Goal: Communication & Community: Answer question/provide support

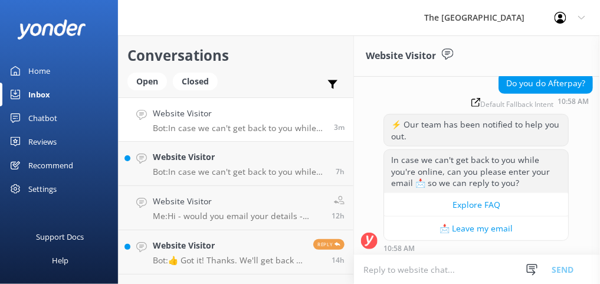
scroll to position [104, 0]
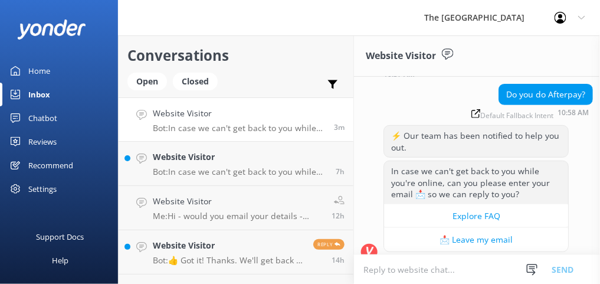
click at [432, 273] on textarea at bounding box center [477, 269] width 246 height 29
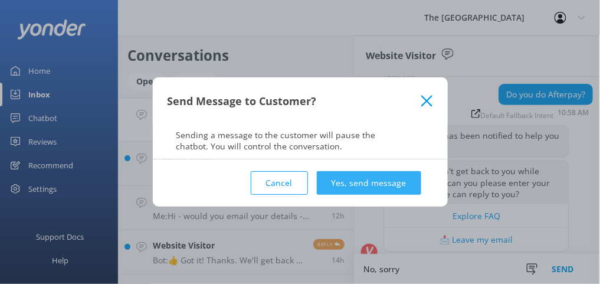
type textarea "No, sorry"
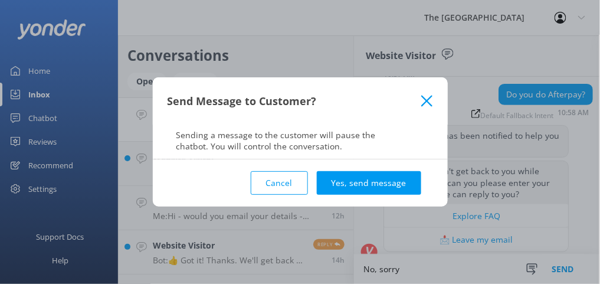
click at [402, 175] on button "Yes, send message" at bounding box center [369, 183] width 104 height 24
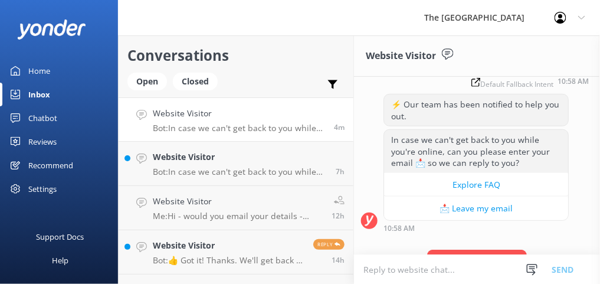
scroll to position [181, 0]
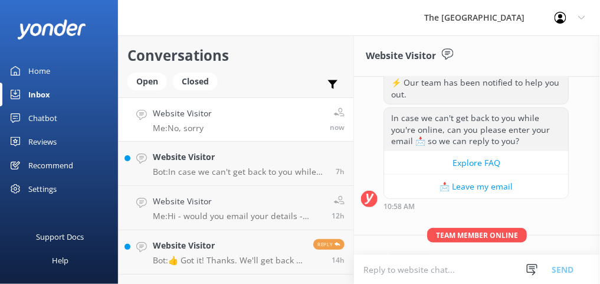
scroll to position [181, 0]
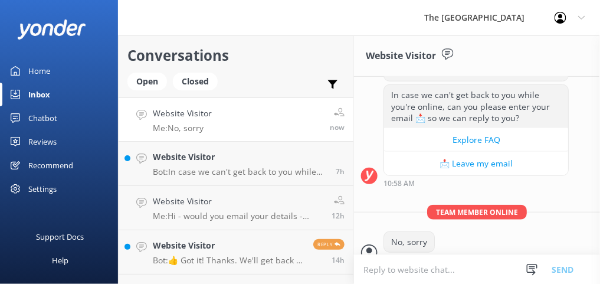
click at [391, 274] on textarea at bounding box center [477, 269] width 246 height 29
click at [378, 268] on textarea "We accept Credit or Debit cards" at bounding box center [477, 268] width 246 height 29
type textarea "We accept Credit or Debit cards"
click at [565, 266] on button "Send" at bounding box center [563, 268] width 44 height 29
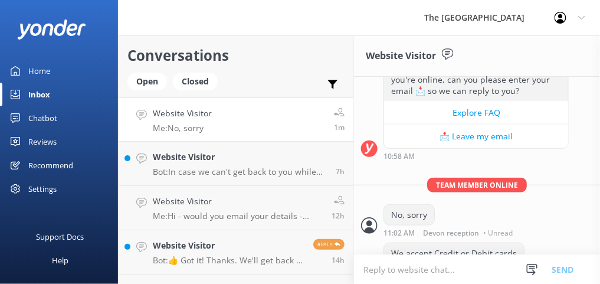
scroll to position [218, 0]
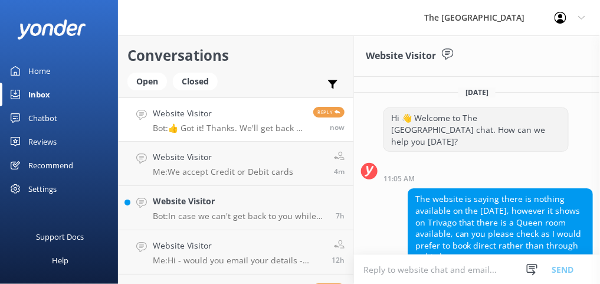
click at [383, 275] on textarea at bounding box center [477, 269] width 246 height 29
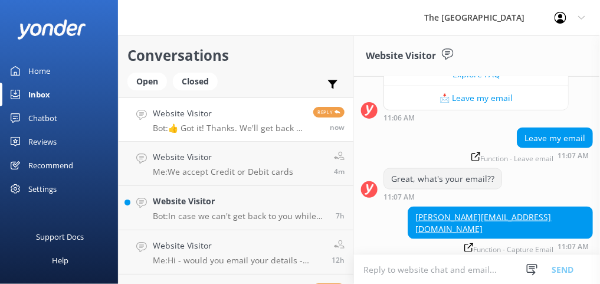
scroll to position [329, 0]
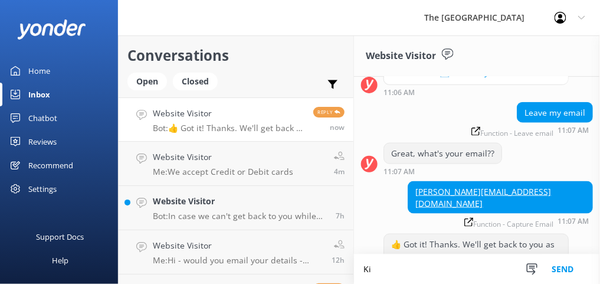
type textarea "K"
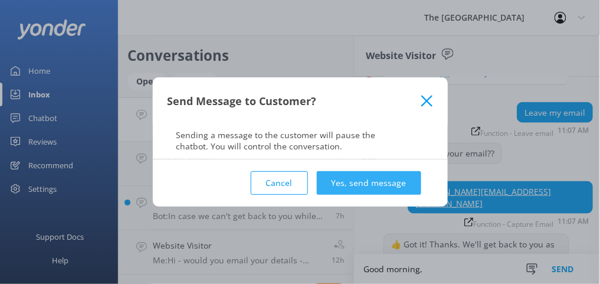
type textarea "Good morning,"
click at [398, 178] on button "Yes, send message" at bounding box center [369, 183] width 104 height 24
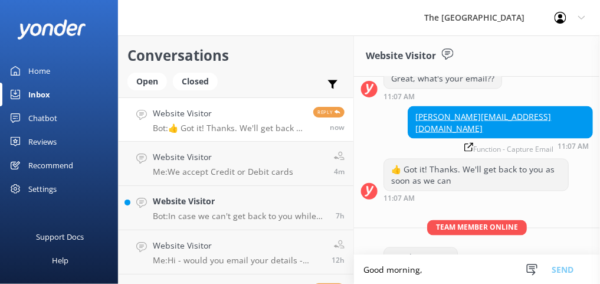
scroll to position [406, 0]
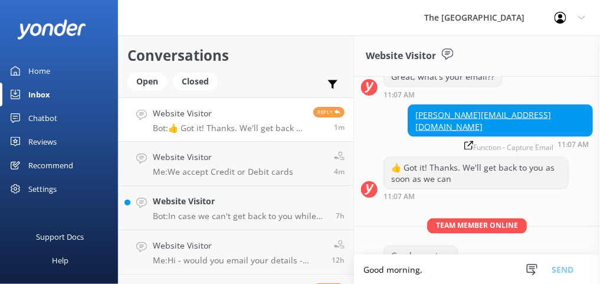
click at [411, 274] on textarea "Good morning," at bounding box center [477, 269] width 246 height 29
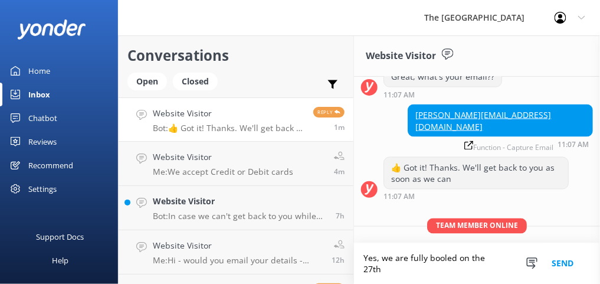
scroll to position [418, 0]
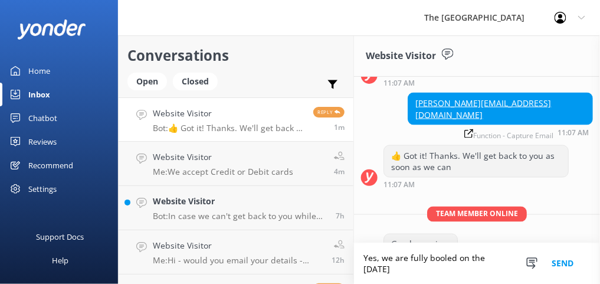
type textarea "Yes, we are fully booled on the 27th August"
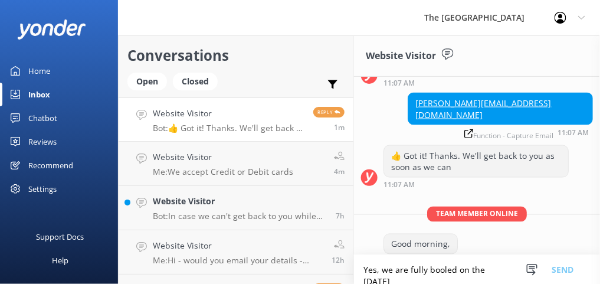
scroll to position [441, 0]
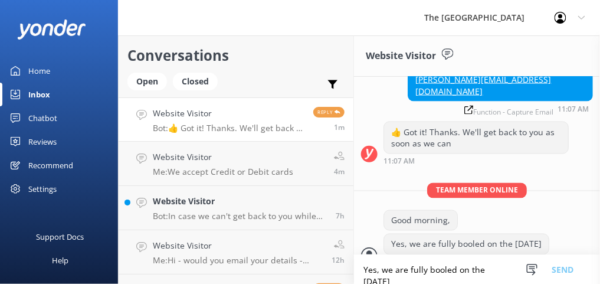
click at [389, 269] on textarea "Yes, we are fully booled on the 27th August" at bounding box center [477, 269] width 246 height 29
type textarea "Booked"
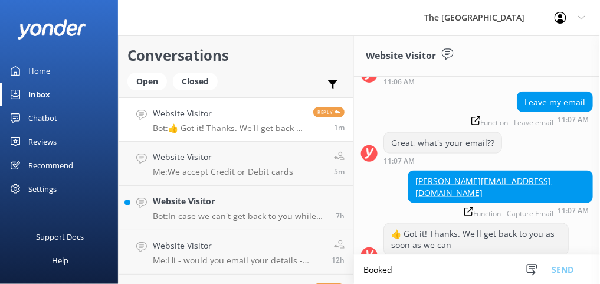
scroll to position [464, 0]
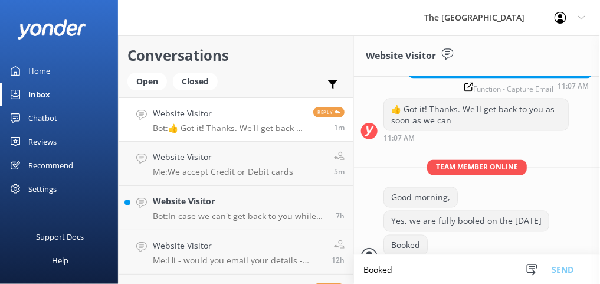
click at [418, 211] on div "Yes, we are fully booled on the 27th August" at bounding box center [466, 221] width 165 height 20
drag, startPoint x: 418, startPoint y: 198, endPoint x: 496, endPoint y: 229, distance: 83.7
click at [503, 235] on div "Booked 11:08 AM Devon reception Read" at bounding box center [450, 251] width 134 height 32
click at [407, 211] on div "Yes, we are fully booled on the 27th August" at bounding box center [466, 221] width 165 height 20
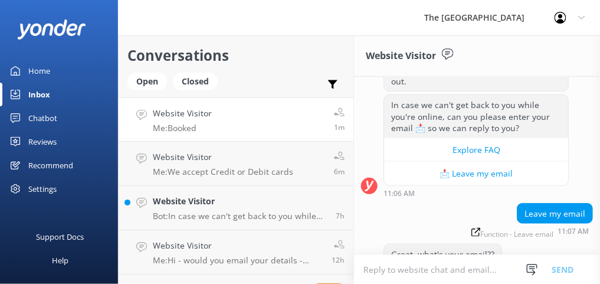
scroll to position [464, 0]
